Goal: Find specific page/section: Find specific page/section

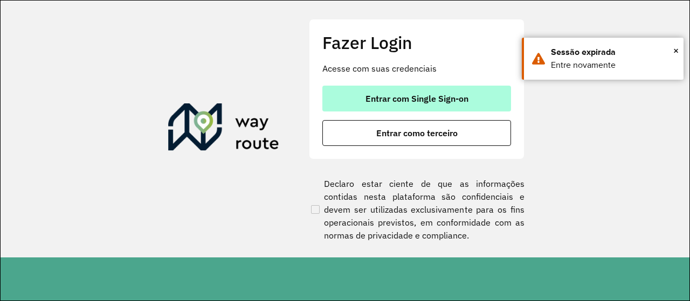
click at [457, 101] on span "Entrar com Single Sign-on" at bounding box center [417, 98] width 103 height 9
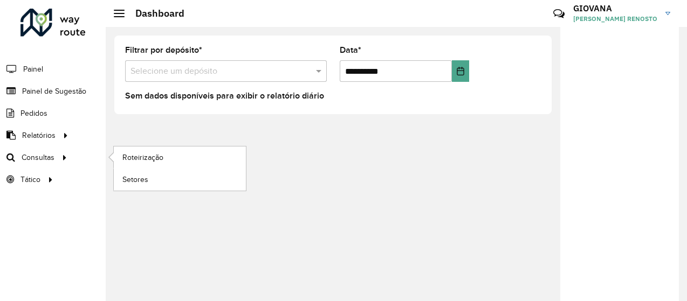
click at [161, 191] on ul "Roteirização Setores" at bounding box center [169, 169] width 135 height 44
click at [168, 180] on link "Setores" at bounding box center [180, 180] width 132 height 22
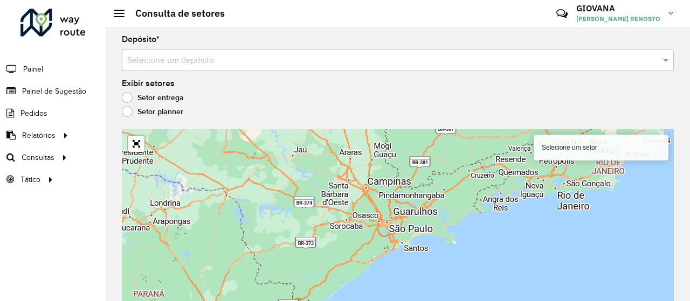
click at [167, 66] on input "text" at bounding box center [387, 60] width 520 height 13
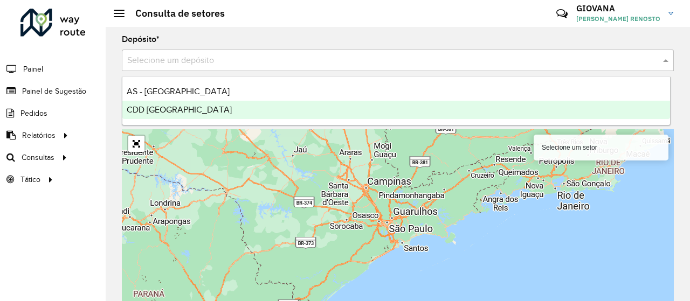
click at [163, 117] on div "CDD [GEOGRAPHIC_DATA]" at bounding box center [396, 110] width 548 height 18
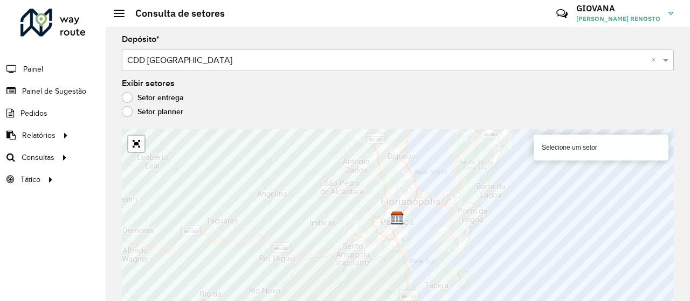
scroll to position [9, 0]
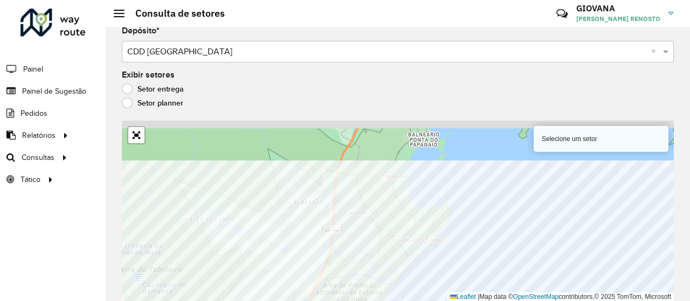
click at [453, 292] on div "Selecione um setor Leaflet | Map data © OpenStreetMap contributors,© 2025 TomTo…" at bounding box center [398, 211] width 552 height 181
